Goal: Transaction & Acquisition: Purchase product/service

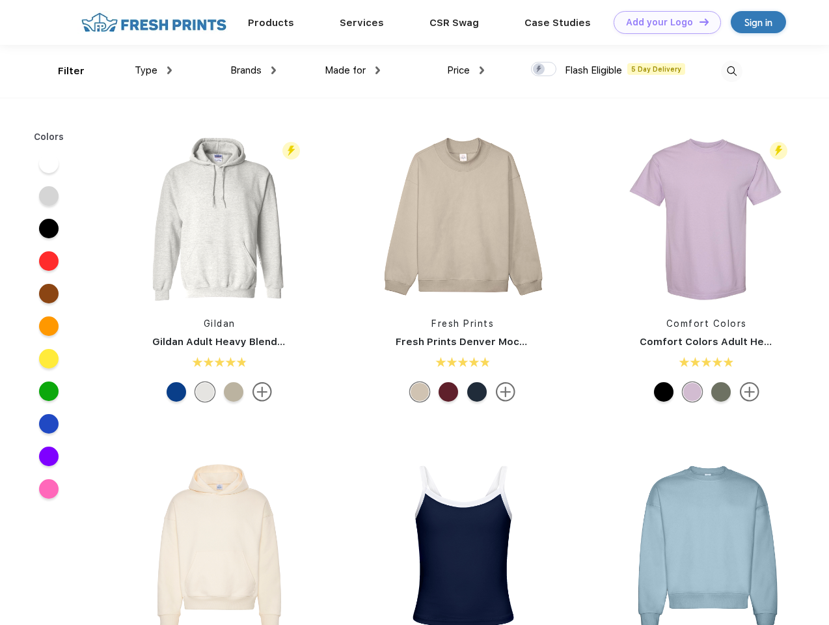
scroll to position [1, 0]
click at [662, 22] on link "Add your Logo Design Tool" at bounding box center [667, 22] width 107 height 23
click at [0, 0] on div "Design Tool" at bounding box center [0, 0] width 0 height 0
click at [698, 21] on link "Add your Logo Design Tool" at bounding box center [667, 22] width 107 height 23
click at [62, 71] on div "Filter" at bounding box center [71, 71] width 27 height 15
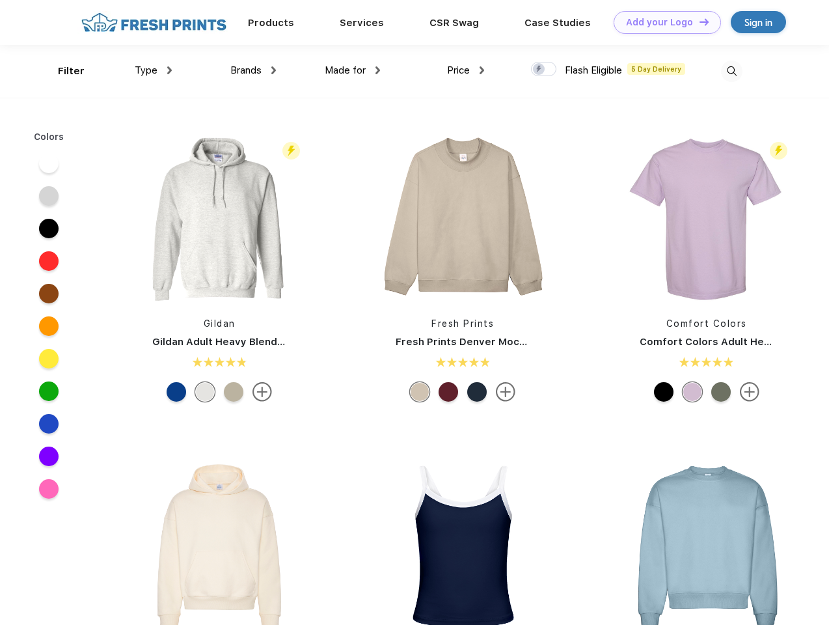
click at [154, 70] on span "Type" at bounding box center [146, 70] width 23 height 12
click at [253, 70] on span "Brands" at bounding box center [245, 70] width 31 height 12
click at [353, 70] on span "Made for" at bounding box center [345, 70] width 41 height 12
click at [466, 70] on span "Price" at bounding box center [458, 70] width 23 height 12
click at [544, 70] on div at bounding box center [543, 69] width 25 height 14
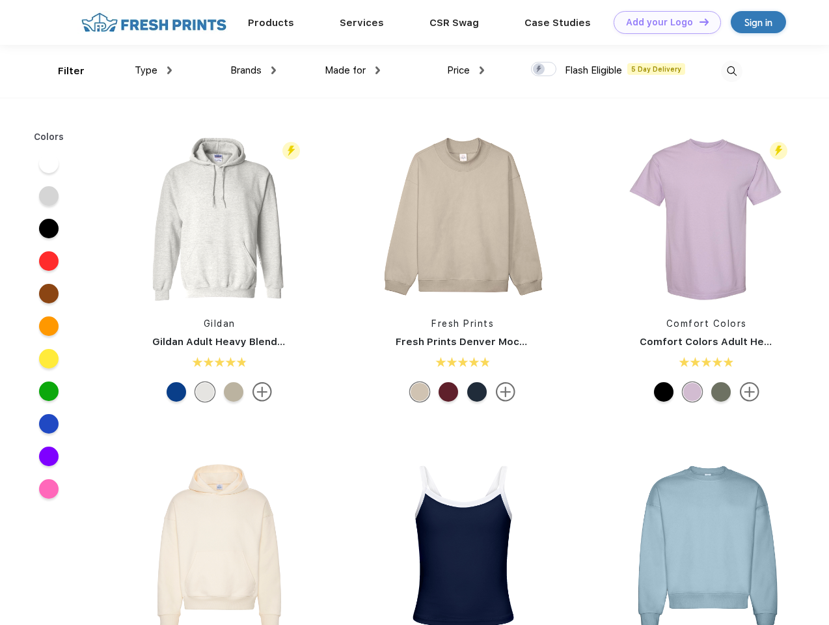
click at [539, 70] on input "checkbox" at bounding box center [535, 65] width 8 height 8
click at [731, 71] on img at bounding box center [731, 71] width 21 height 21
